Goal: Unclear: Browse casually

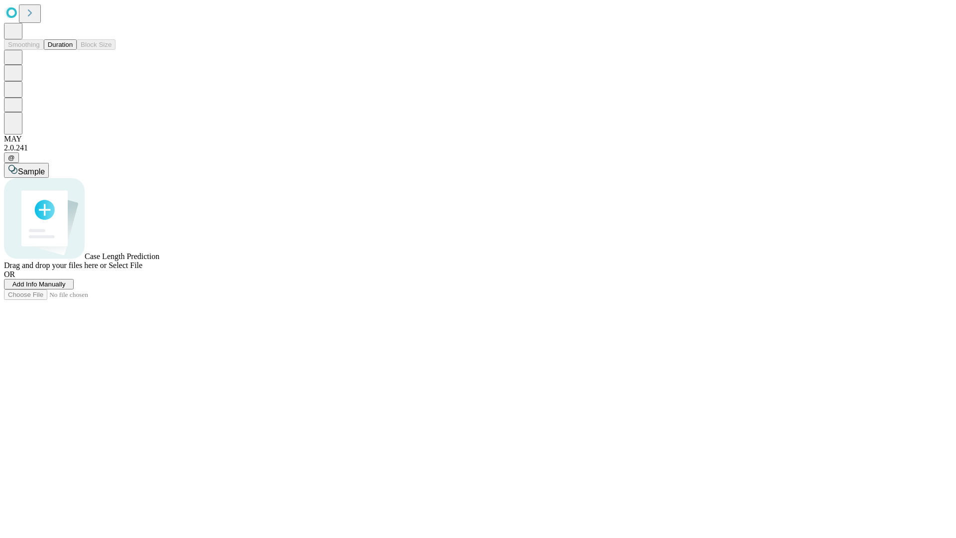
click at [73, 50] on button "Duration" at bounding box center [60, 44] width 33 height 10
click at [142, 269] on span "Select File" at bounding box center [126, 265] width 34 height 8
